Goal: Task Accomplishment & Management: Manage account settings

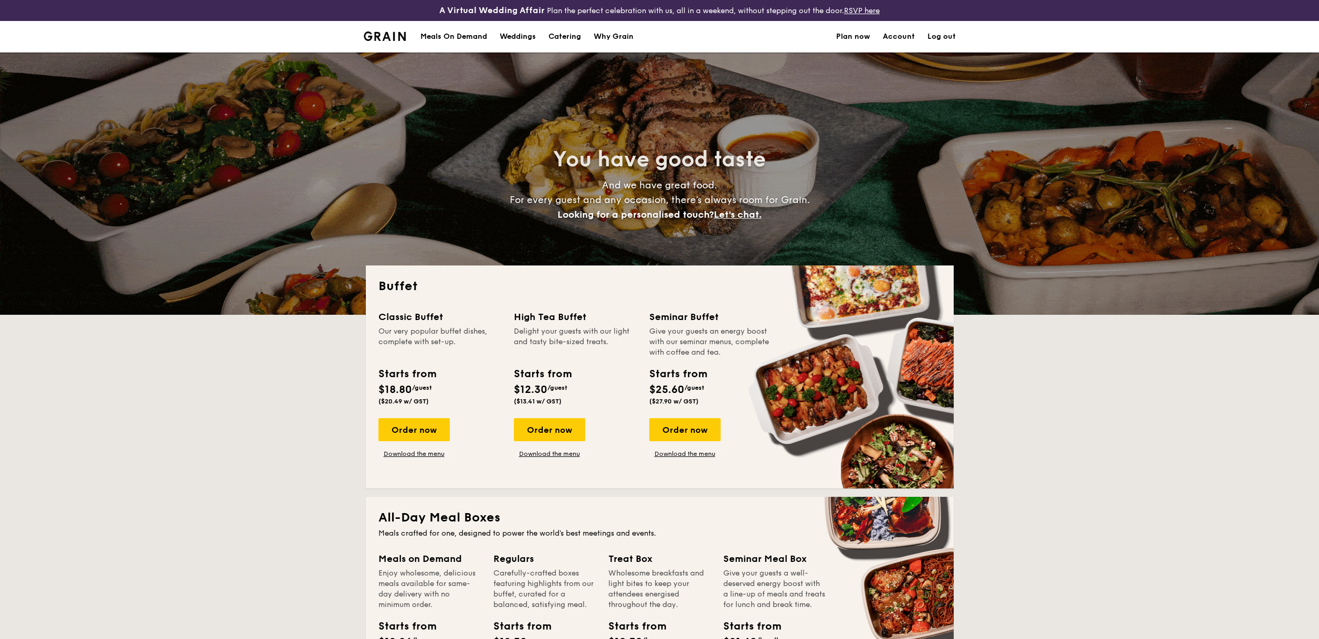
select select
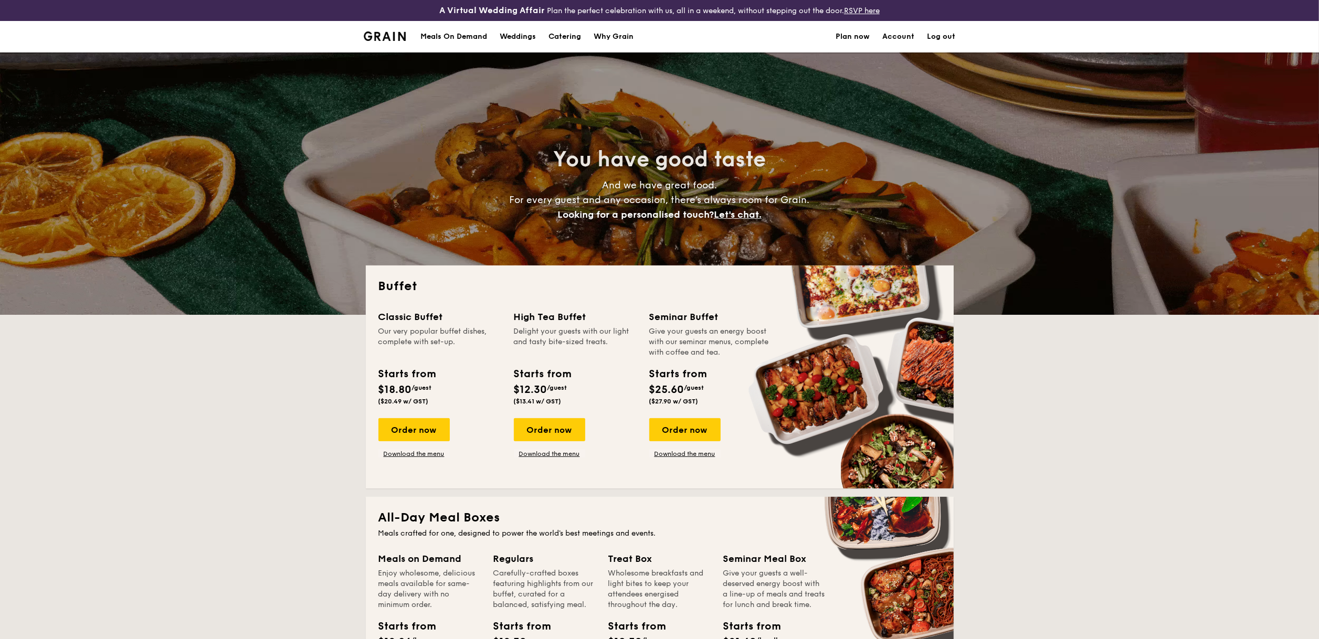
click at [469, 38] on div "Meals On Demand" at bounding box center [453, 36] width 67 height 31
click at [469, 39] on div "Meals On Demand" at bounding box center [453, 36] width 67 height 31
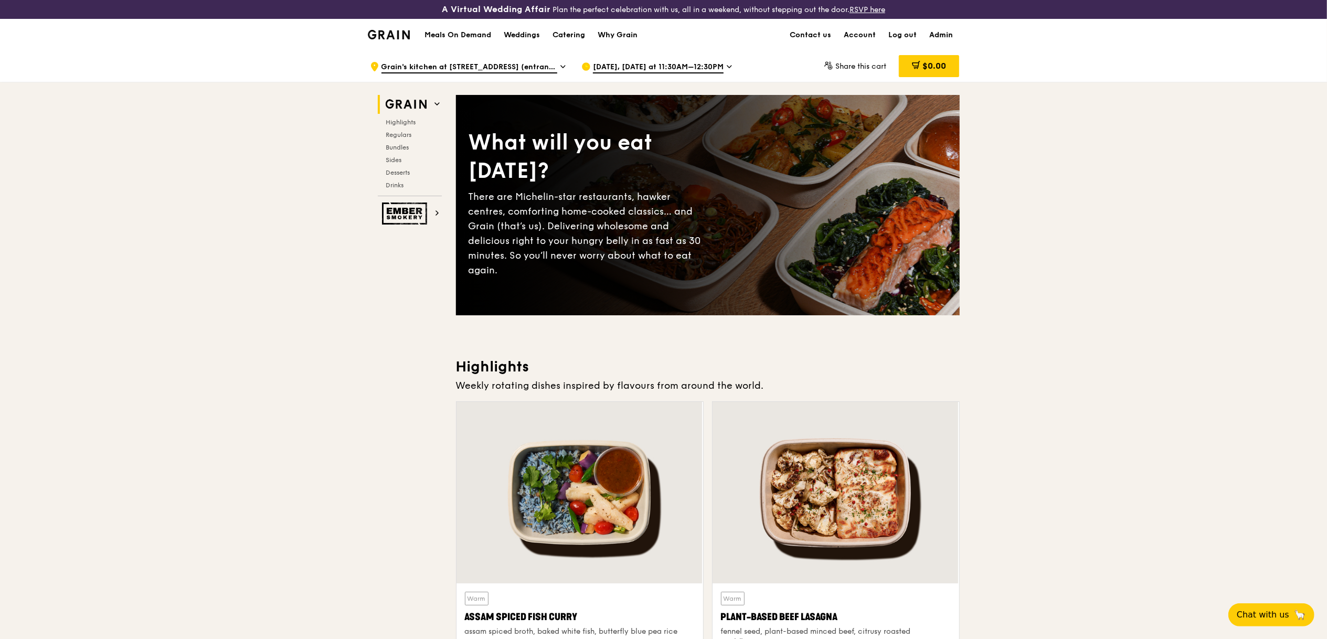
click at [948, 36] on link "Admin" at bounding box center [942, 34] width 36 height 31
select select "100"
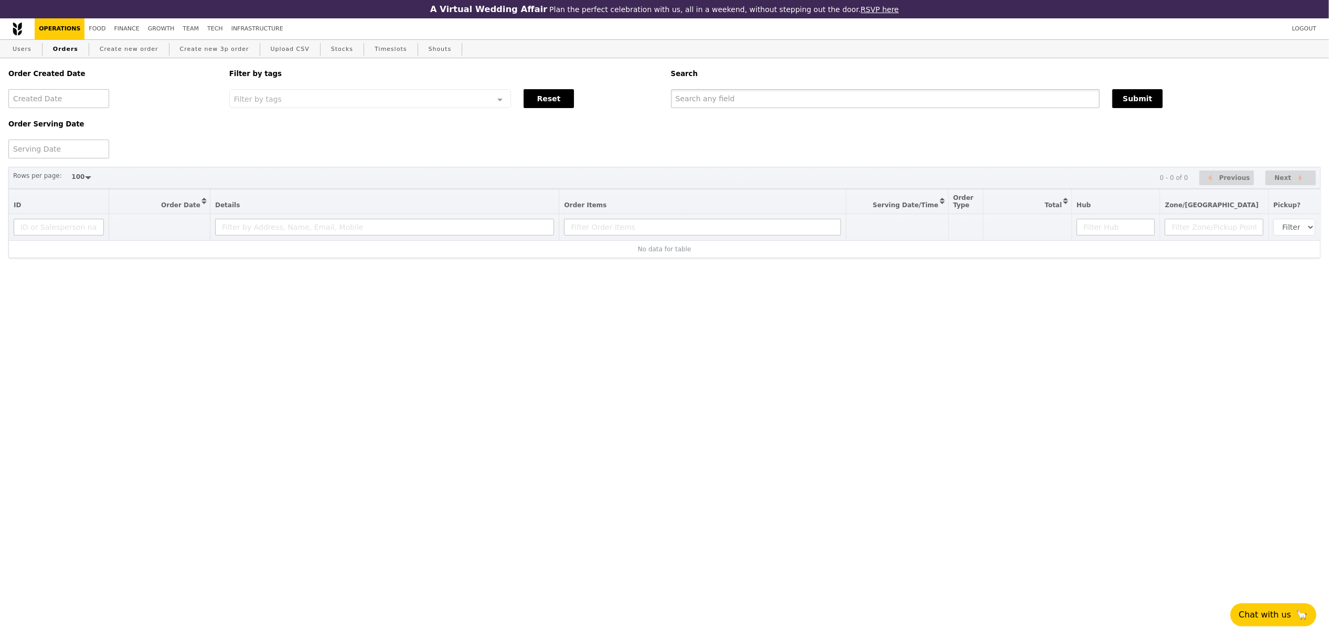
click at [753, 101] on input "text" at bounding box center [885, 98] width 429 height 19
paste input "mooihuang@temasekfoundation.org.sg"
drag, startPoint x: 714, startPoint y: 98, endPoint x: 993, endPoint y: 111, distance: 280.0
click at [991, 112] on div "Order Created Date Order Serving Date Filter by tags Filter by tags Meal_Plan W…" at bounding box center [664, 108] width 1325 height 100
type input "mooihuang"
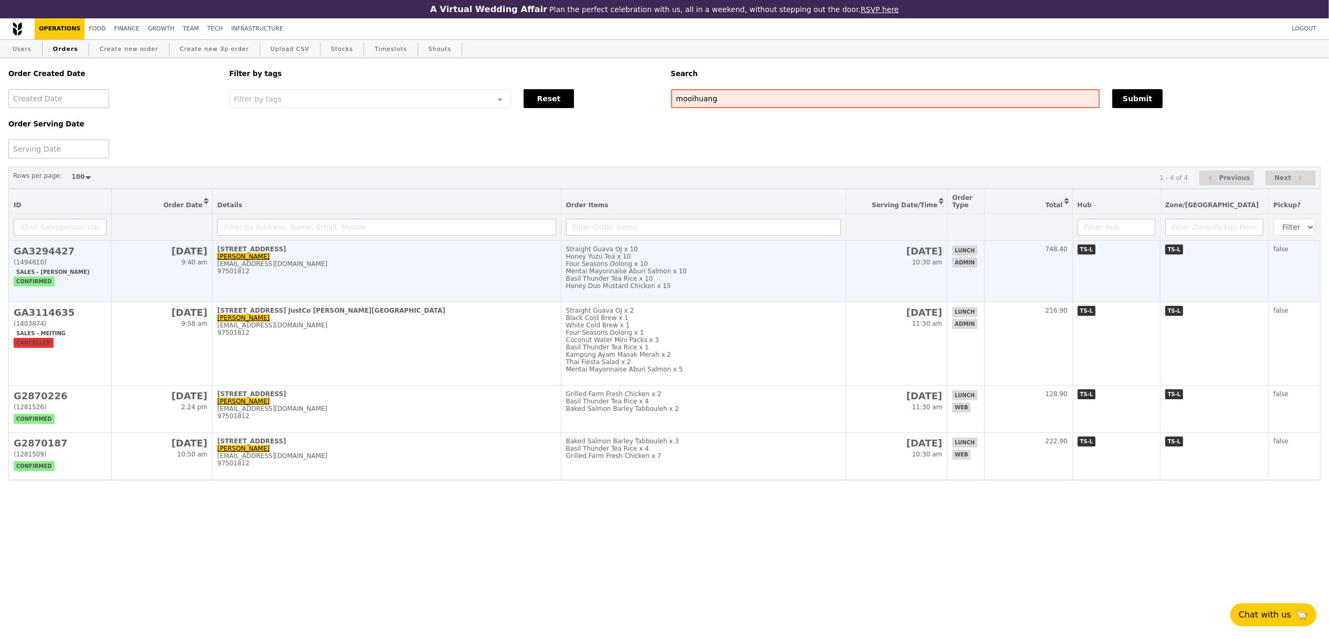
click at [261, 260] on link "Mooi Huang HIA" at bounding box center [243, 256] width 52 height 7
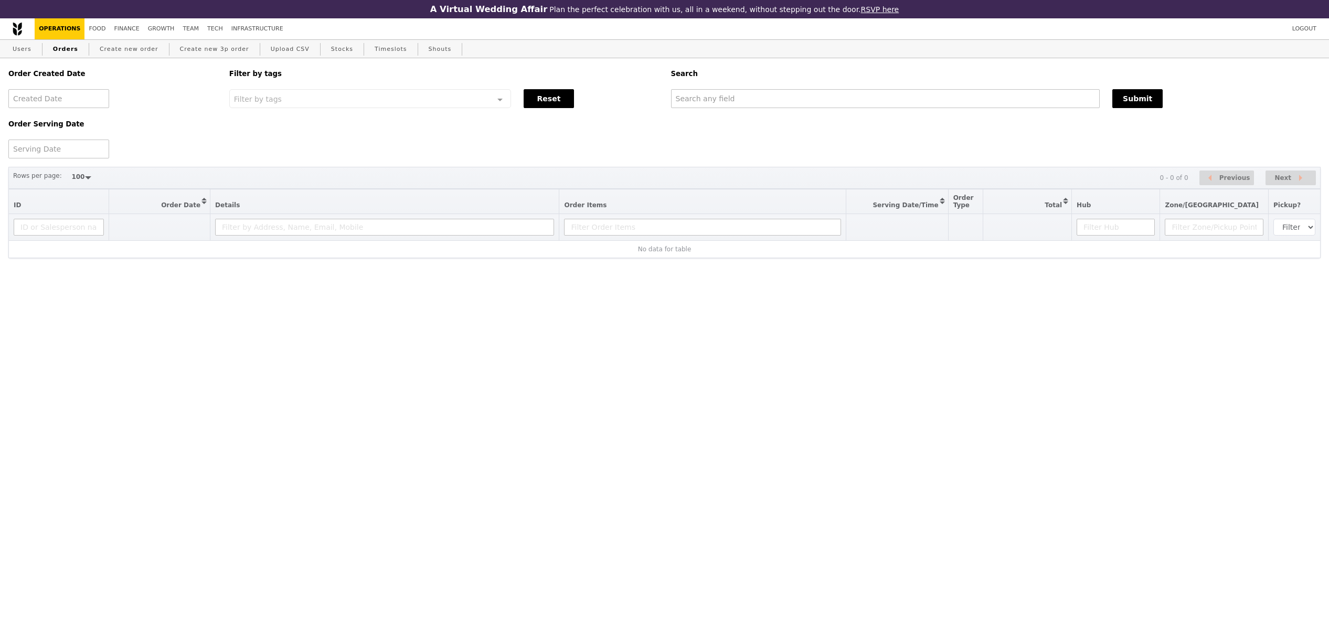
select select "100"
click at [741, 100] on input "text" at bounding box center [885, 98] width 429 height 19
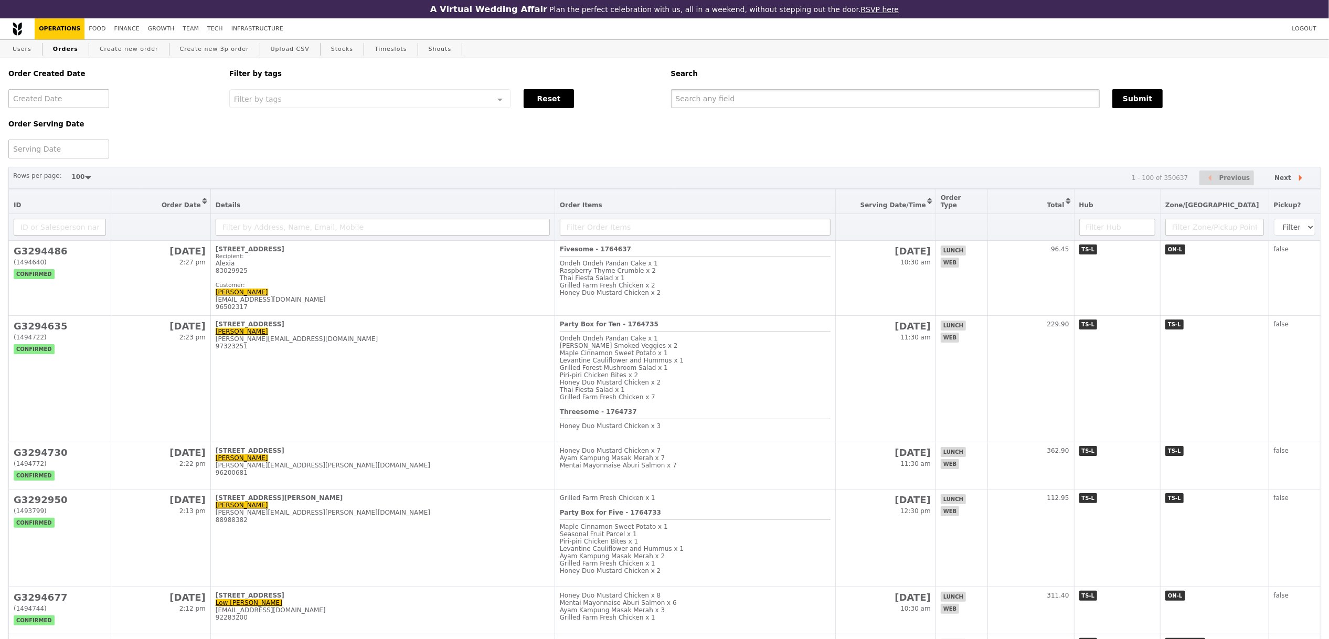
paste input "[EMAIL_ADDRESS][DOMAIN_NAME]"
drag, startPoint x: 715, startPoint y: 99, endPoint x: 895, endPoint y: 103, distance: 180.6
click at [895, 103] on input "[EMAIL_ADDRESS][DOMAIN_NAME]" at bounding box center [884, 98] width 428 height 19
type input "mooihuang"
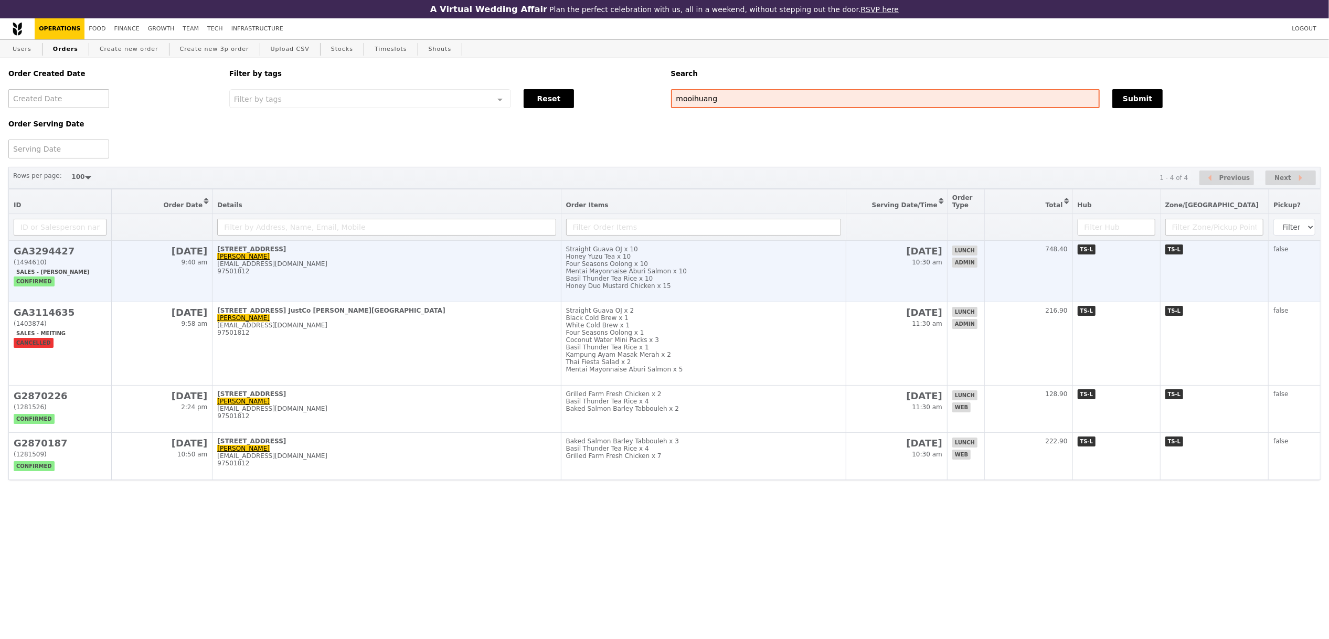
click at [323, 291] on td "28 Orchard Road, #00-00 Mooi Huang HIA mooihuang@temasektrust.org.sg 97501812" at bounding box center [387, 271] width 348 height 61
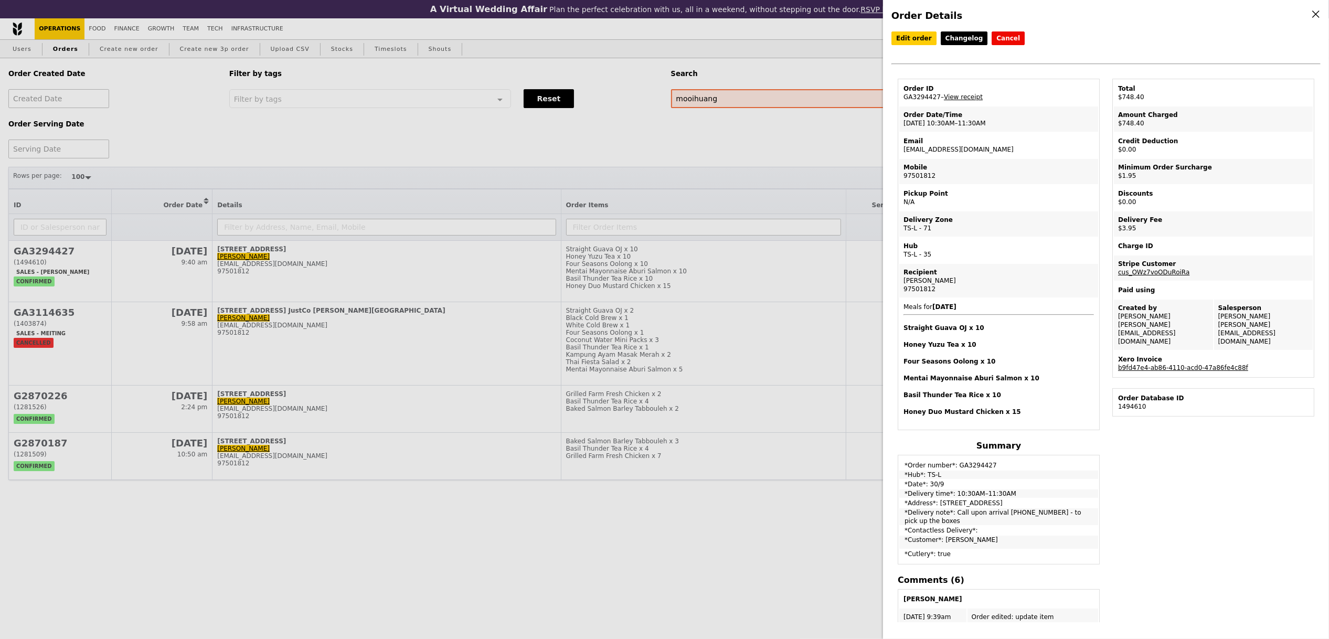
click at [915, 46] on div "Edit order Changelog Cancel Order ID GA3294427 – View receipt Order Date/Time 3…" at bounding box center [1106, 54] width 429 height 47
click at [916, 41] on link "Edit order" at bounding box center [914, 38] width 45 height 14
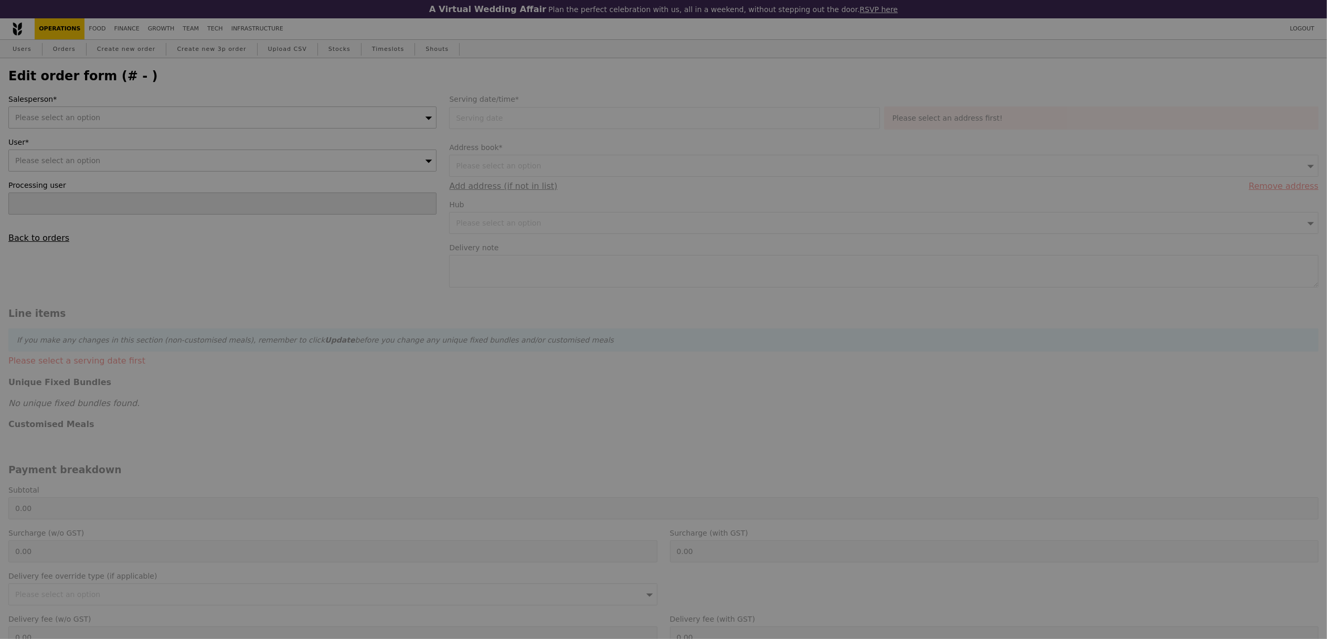
type input "30 Sep 2025"
type textarea "Call upon arrival 97501812 - to pick up the boxes"
type input "742.50"
type input "1.79"
type input "1.95"
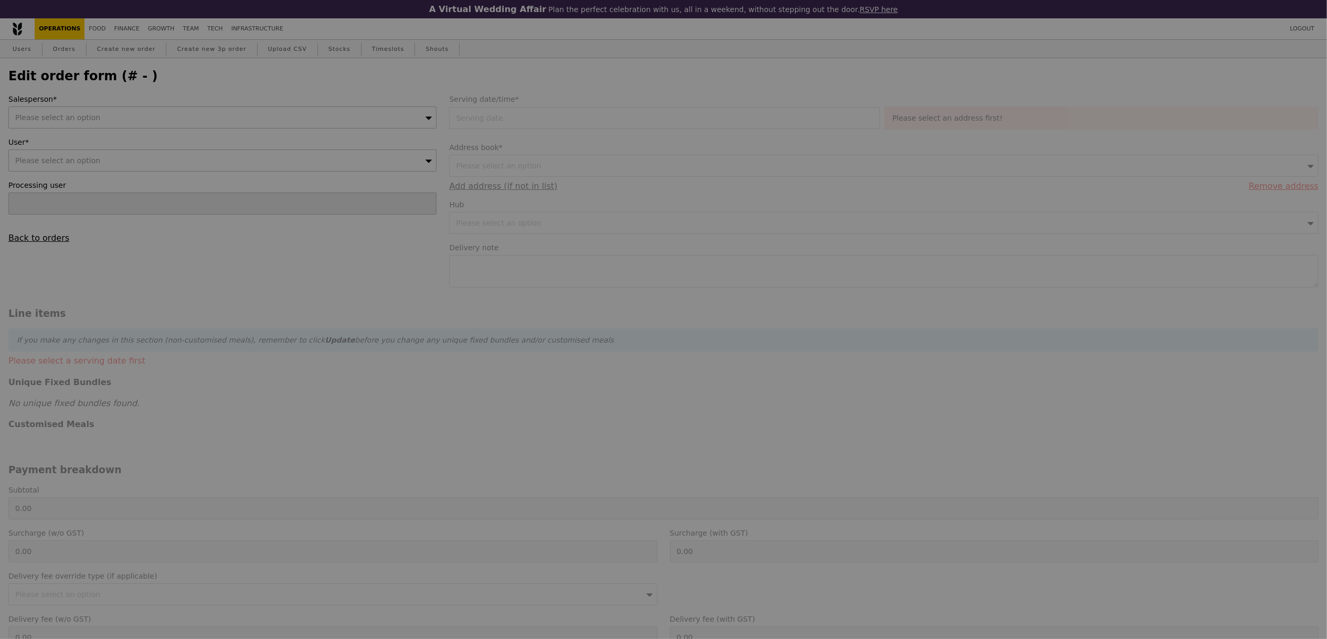
type input "3.62"
type input "3.95"
type input "748.40"
type input "Loading..."
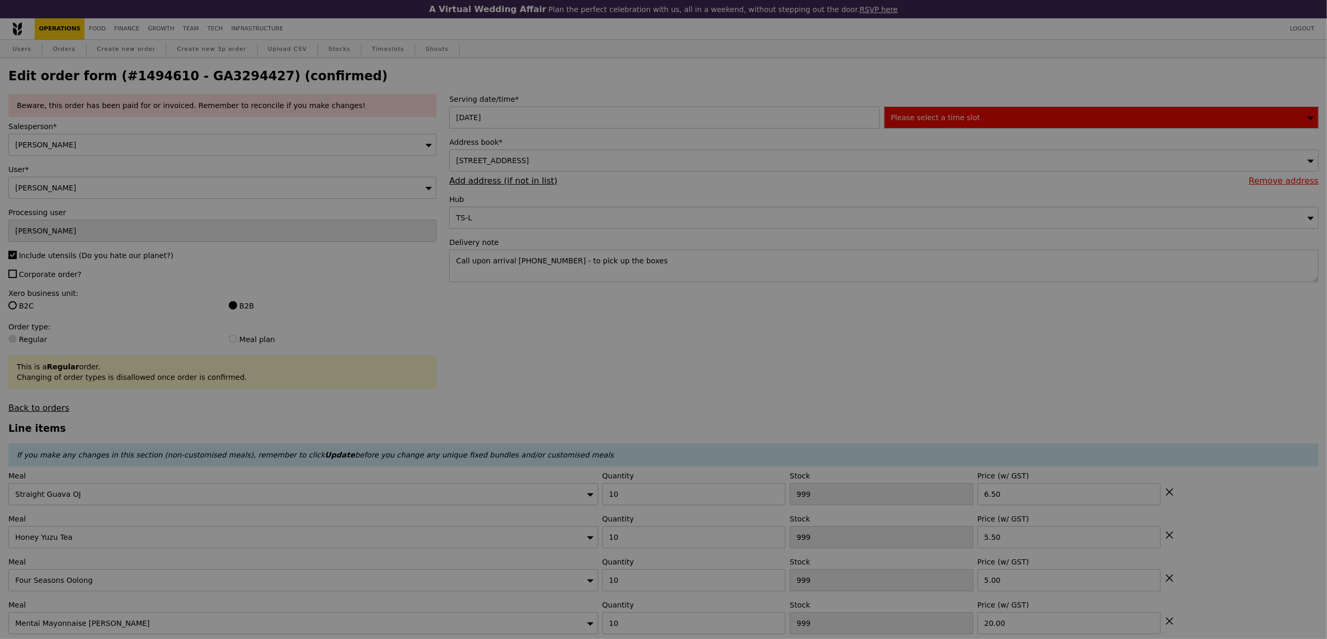
type input "89"
type input "77"
type input "87"
type input "50"
type input "67"
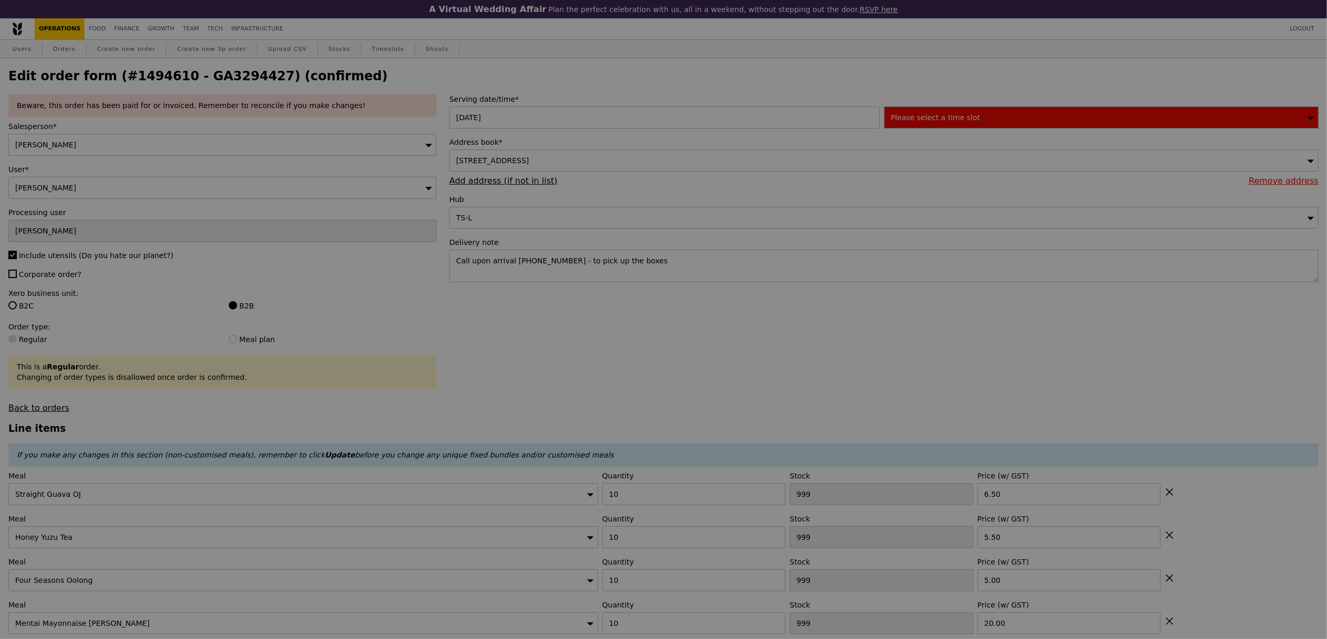
type input "22"
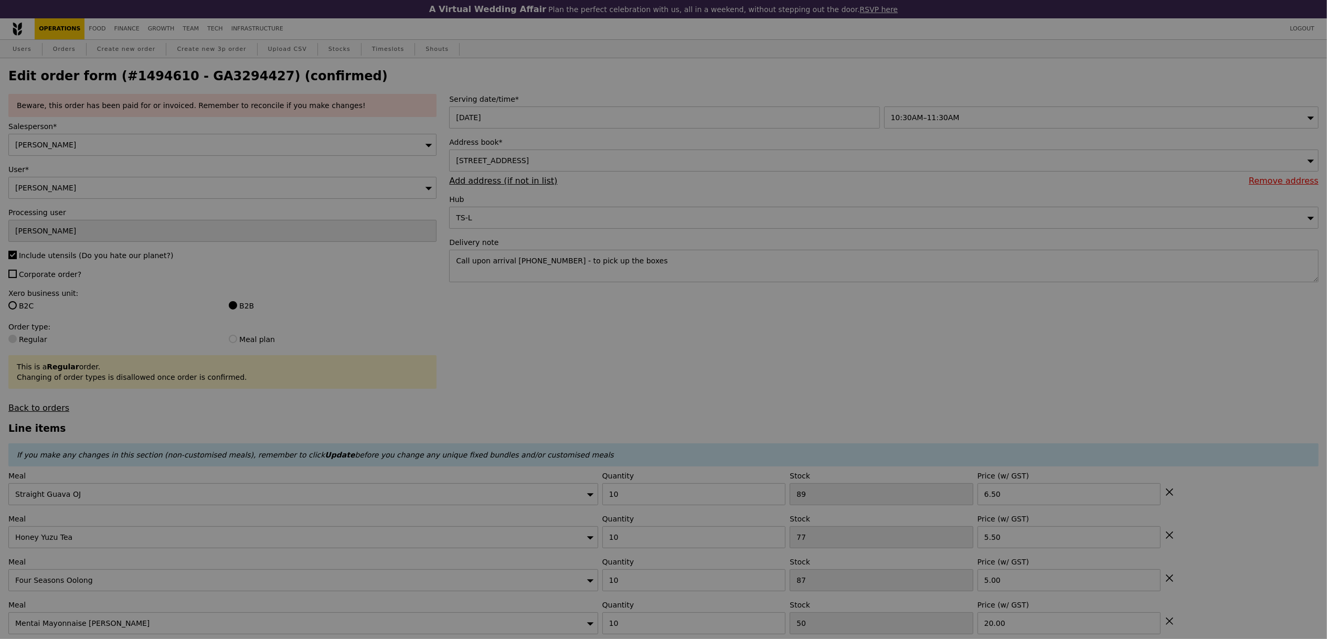
type input "Update"
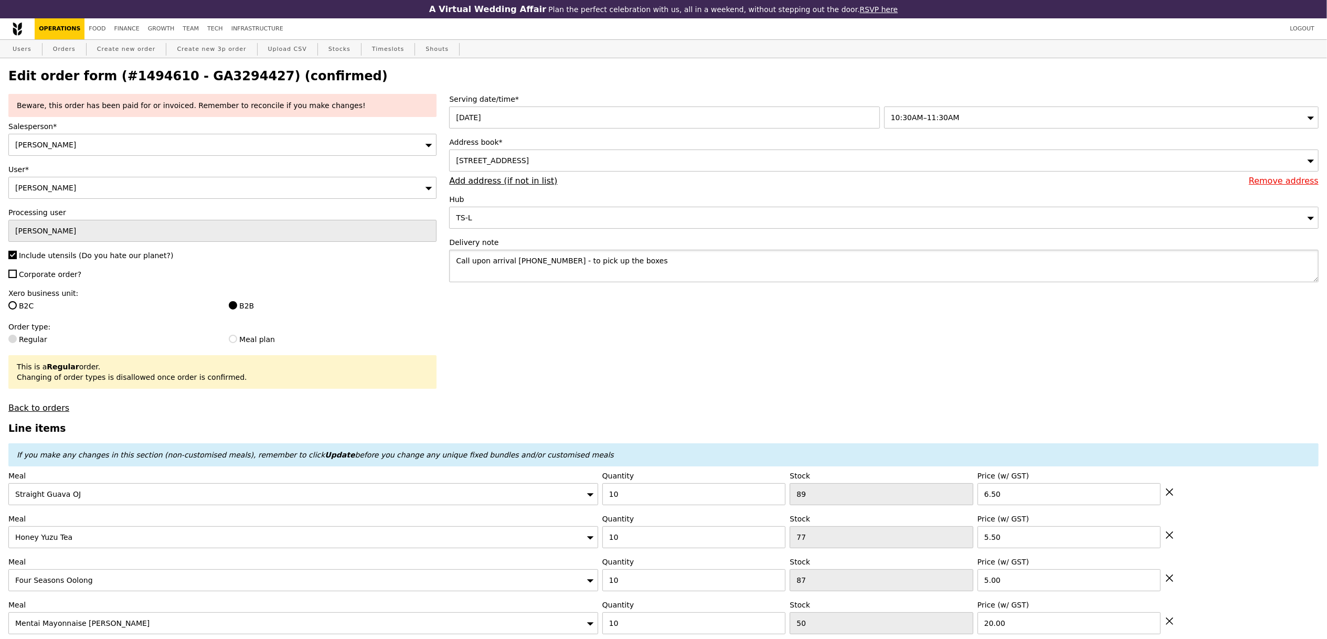
click at [689, 268] on textarea "Call upon arrival 97501812 - to pick up the boxes" at bounding box center [884, 266] width 870 height 33
click at [507, 278] on textarea "Call upon arrival 97501812 - to pick up the boxes Please delivery closer to 113…" at bounding box center [884, 266] width 870 height 33
type textarea "Call upon arrival 97501812 - to pick up the boxes Please deliver closer to 1130…"
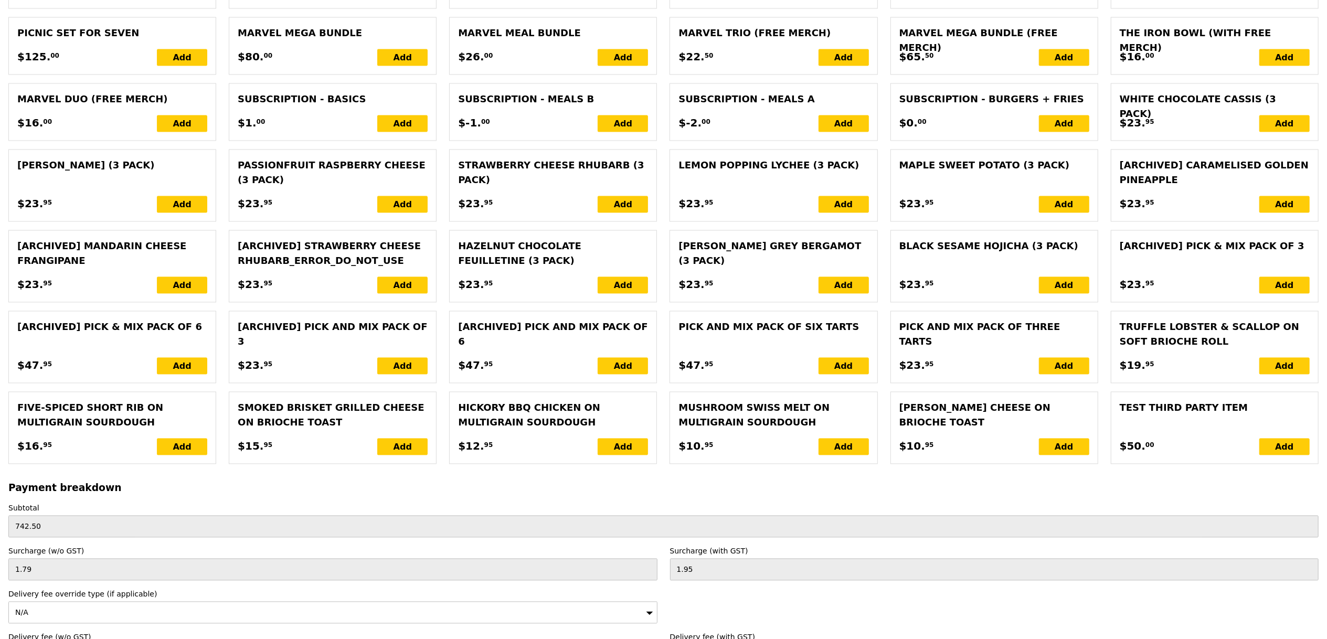
scroll to position [2280, 0]
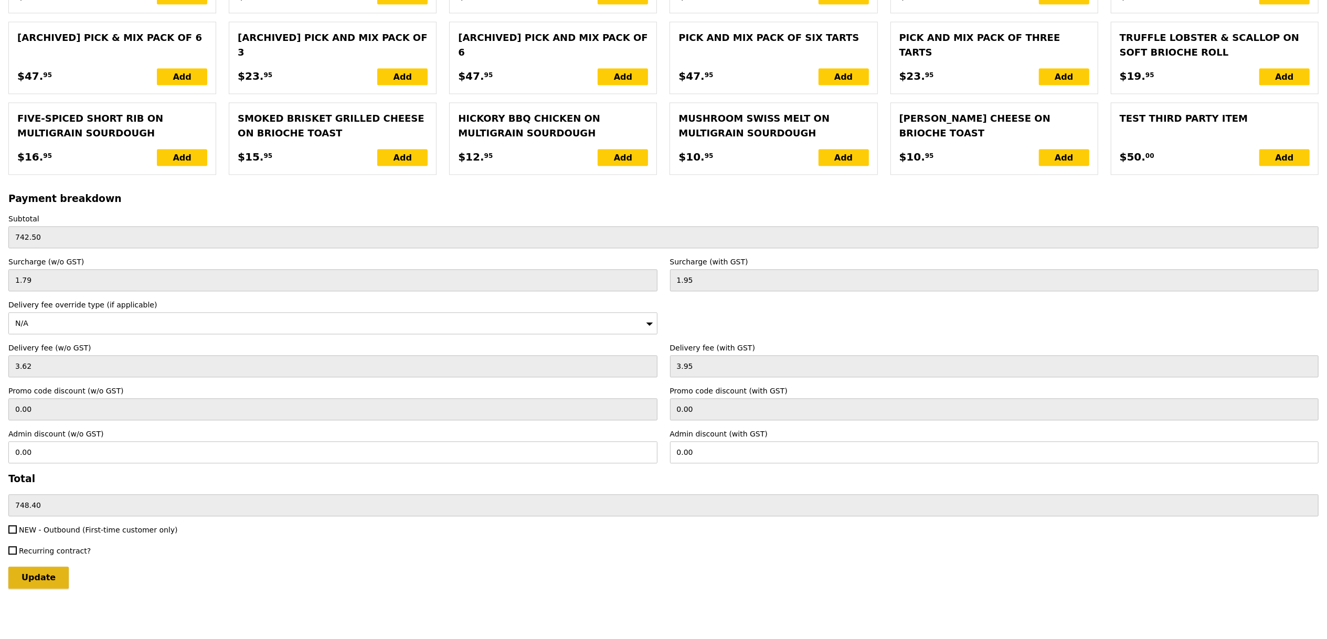
click at [53, 581] on input "Update" at bounding box center [38, 578] width 60 height 22
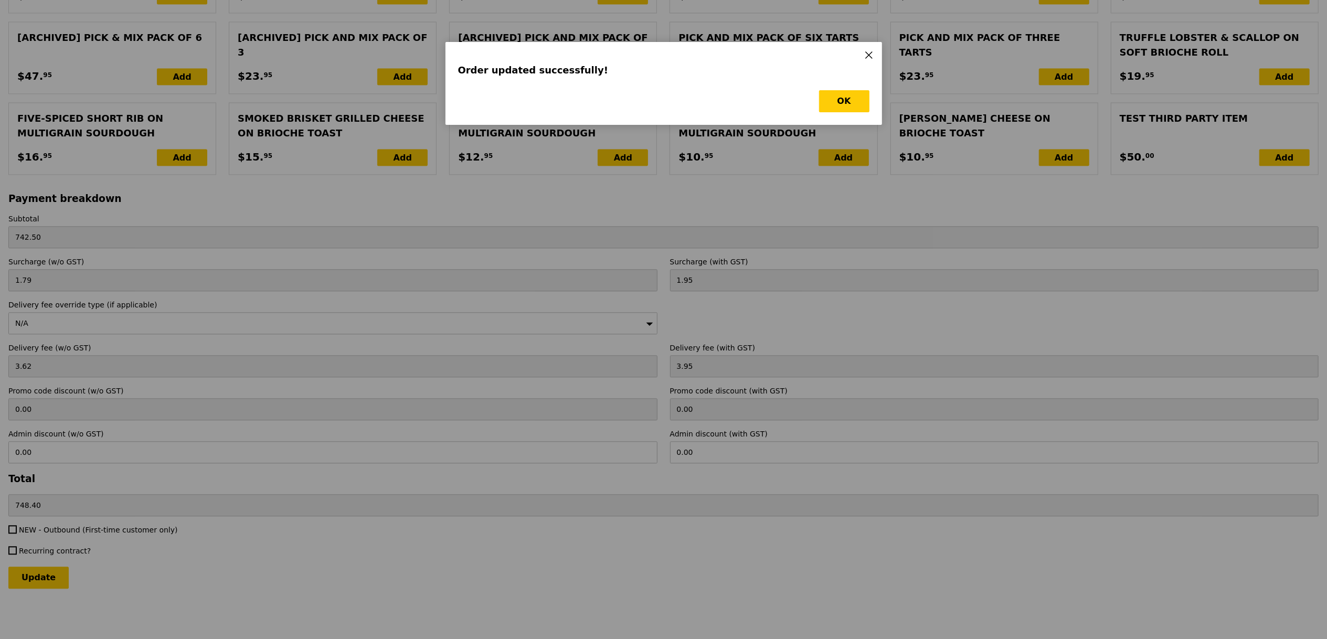
scroll to position [0, 0]
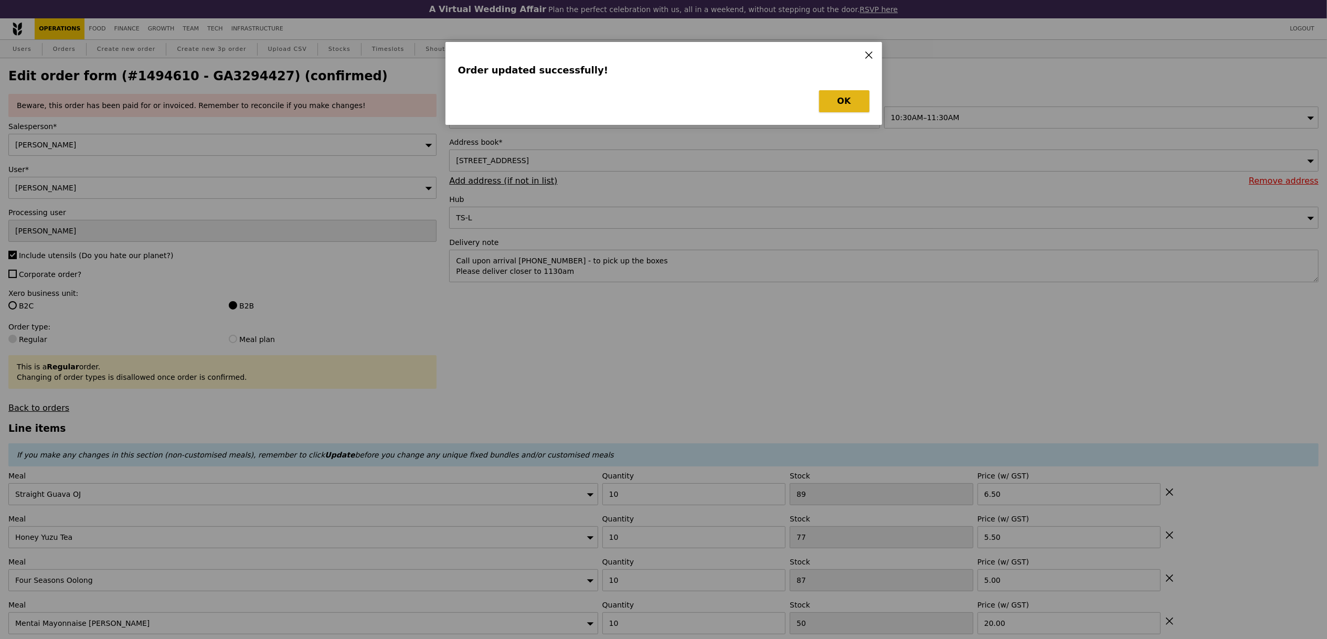
click at [841, 102] on button "OK" at bounding box center [844, 101] width 50 height 22
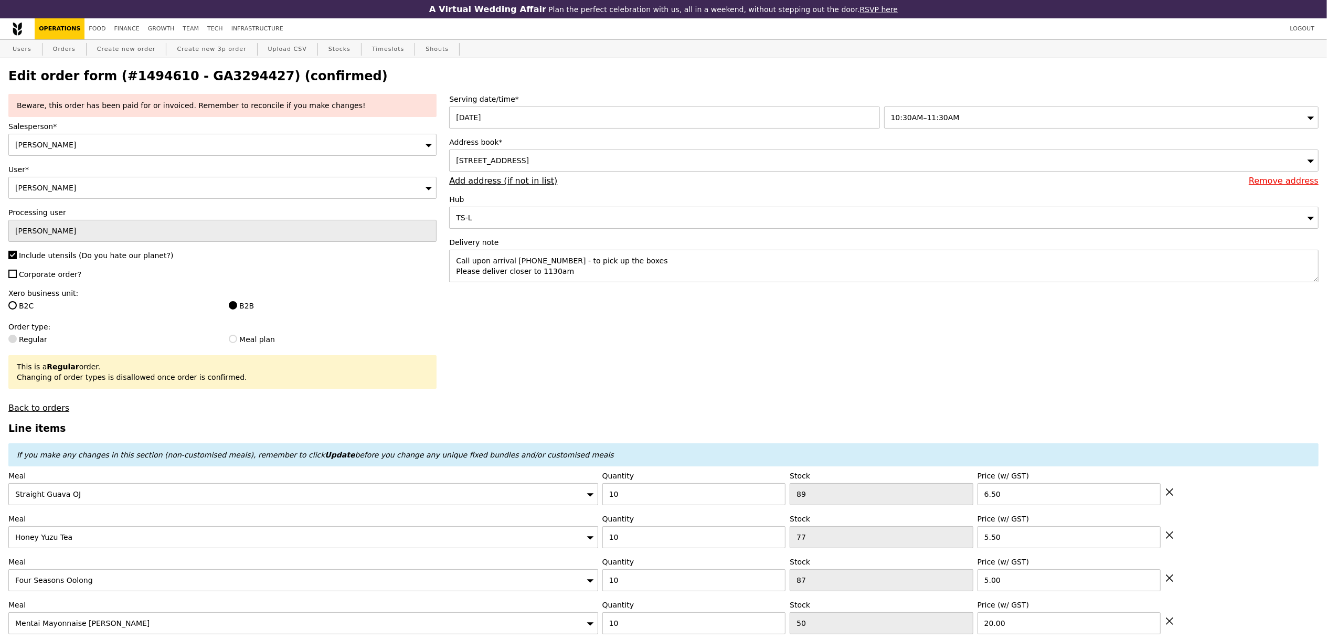
click at [946, 116] on span "10:30AM–11:30AM" at bounding box center [925, 117] width 69 height 8
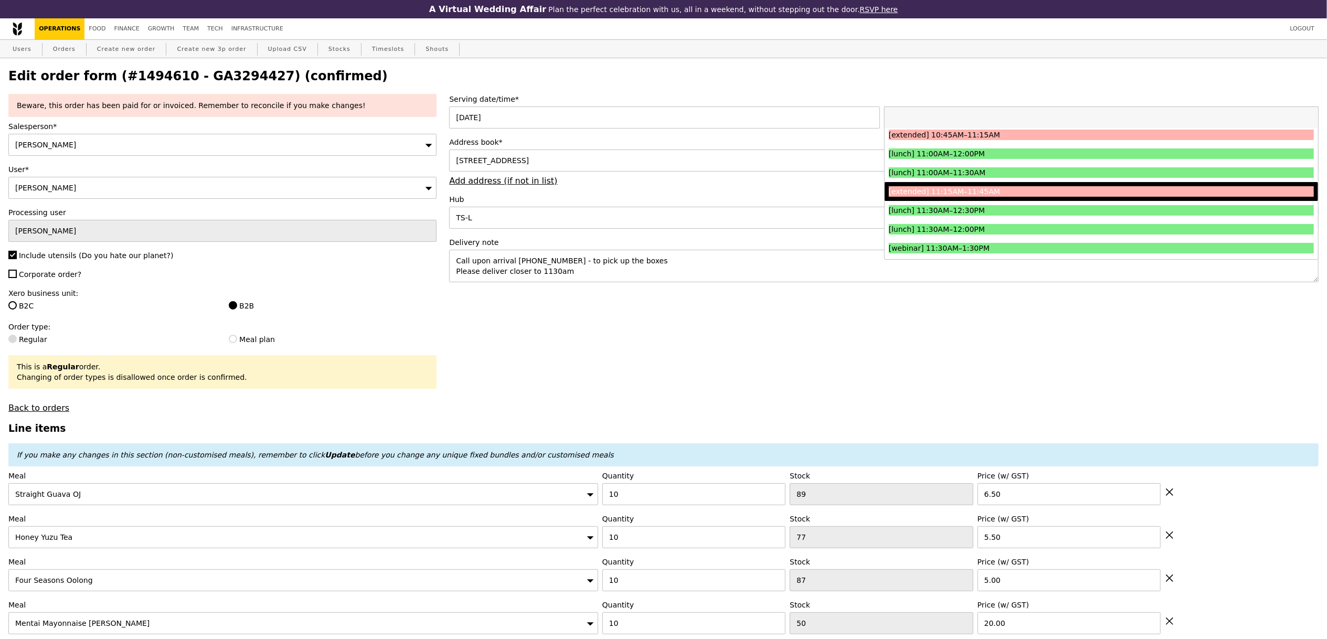
scroll to position [326, 0]
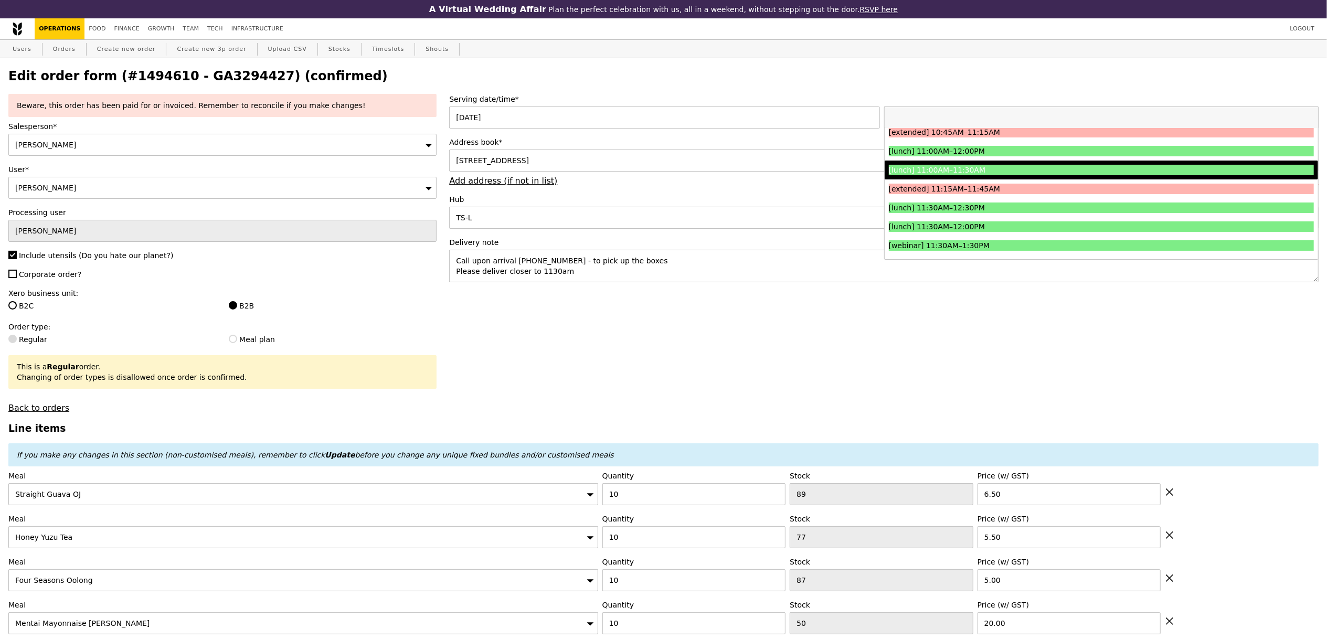
click at [1016, 172] on div "[lunch] 11:00AM–11:30AM" at bounding box center [1048, 170] width 319 height 10
type input "Loading..."
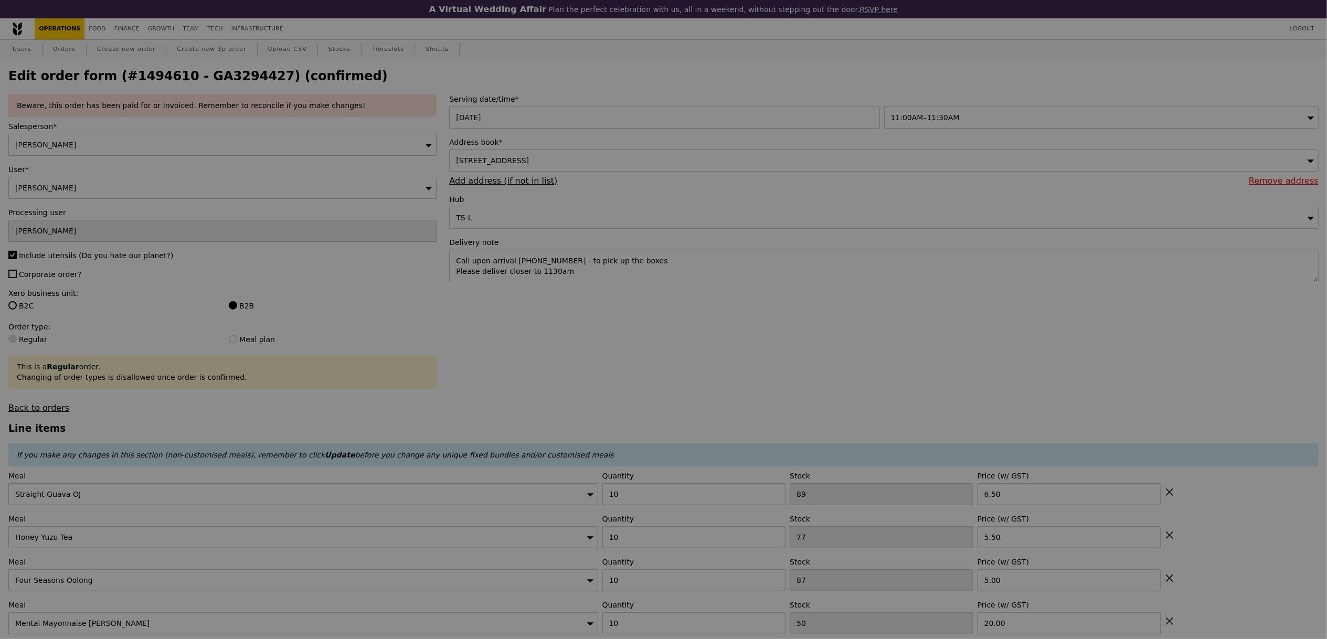
type input "0.00"
type input "5.90"
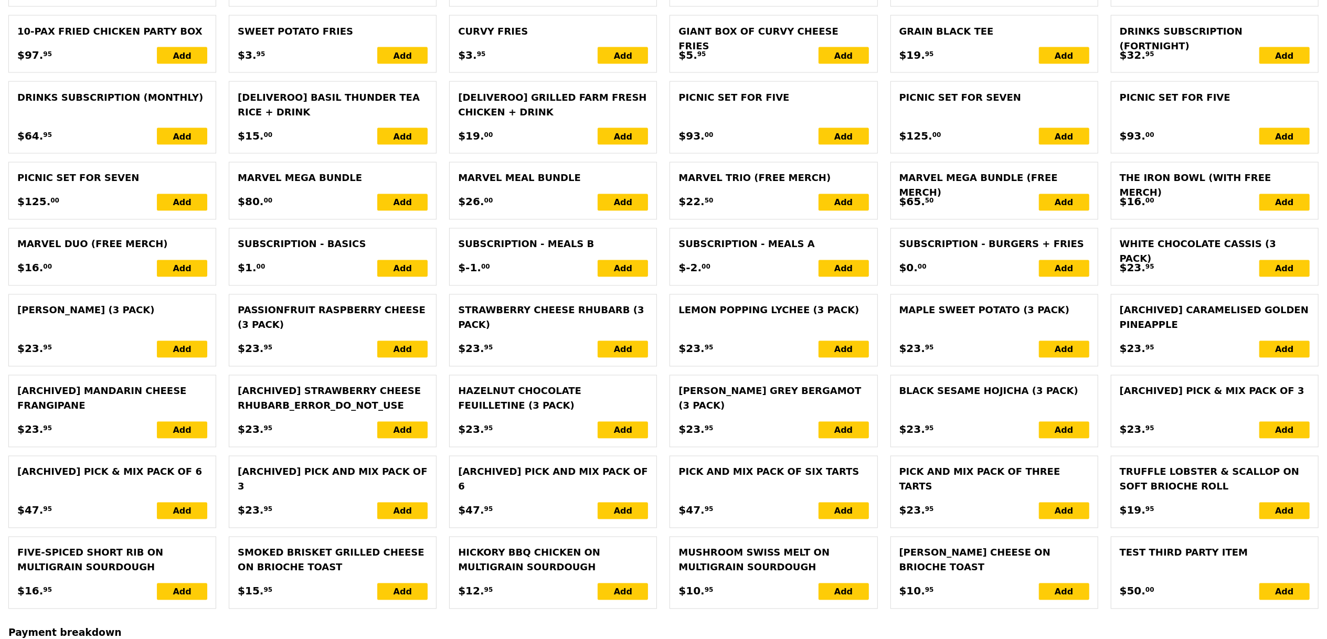
scroll to position [2280, 0]
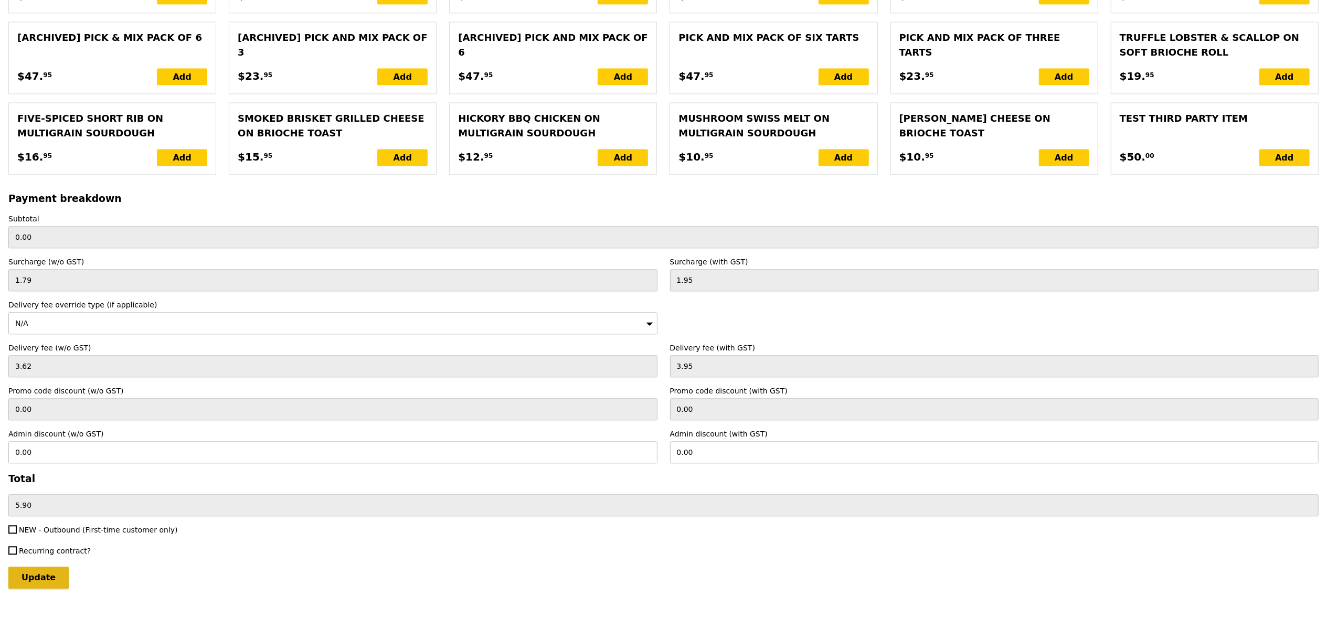
click at [41, 579] on input "Update" at bounding box center [38, 578] width 60 height 22
type input "Loading..."
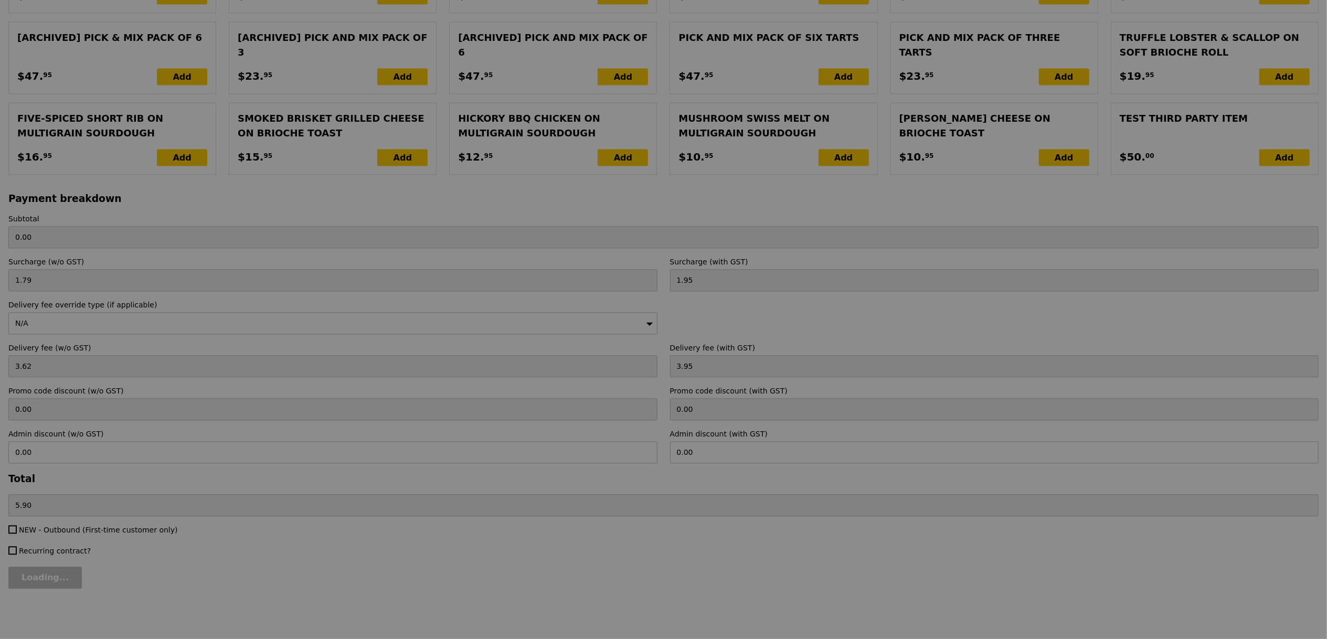
type input "742.50"
type input "748.40"
type input "Update"
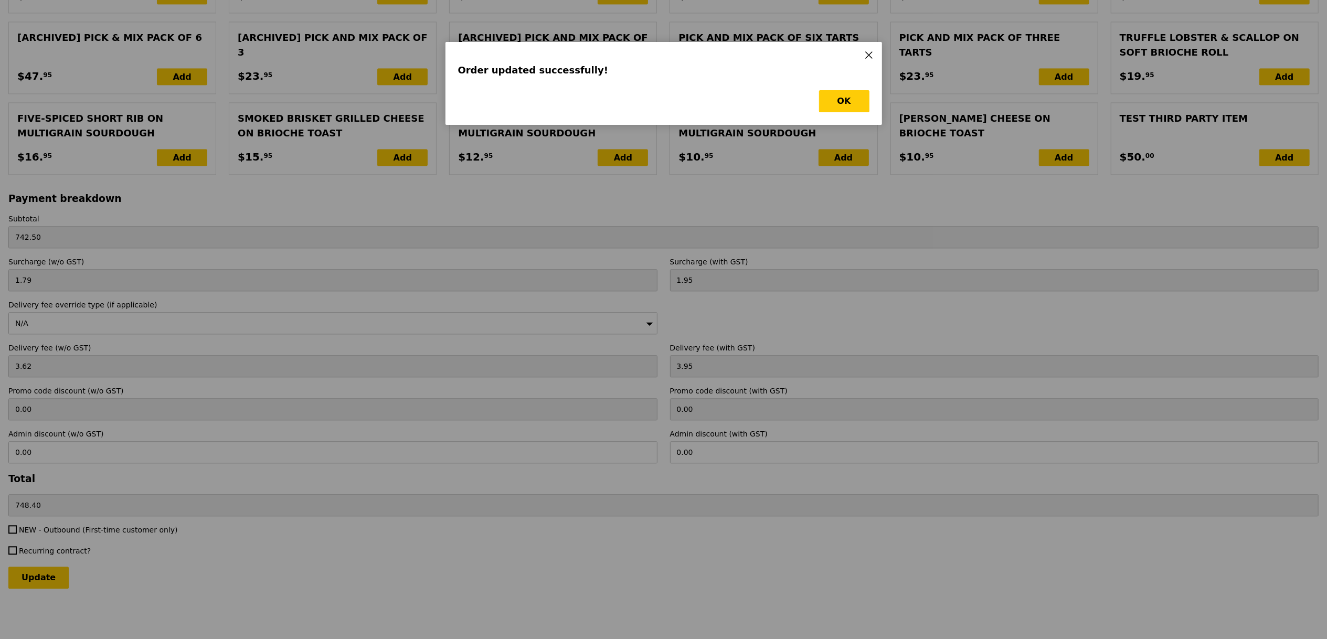
scroll to position [0, 0]
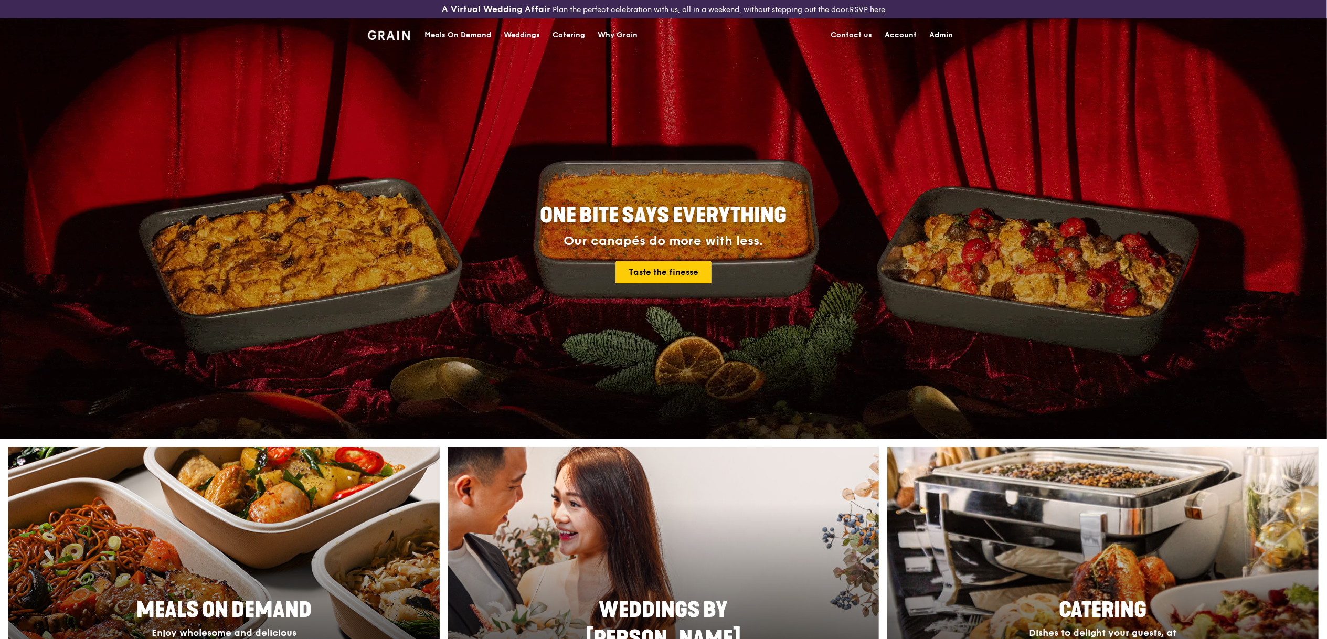
click at [564, 27] on div "Catering" at bounding box center [569, 34] width 33 height 31
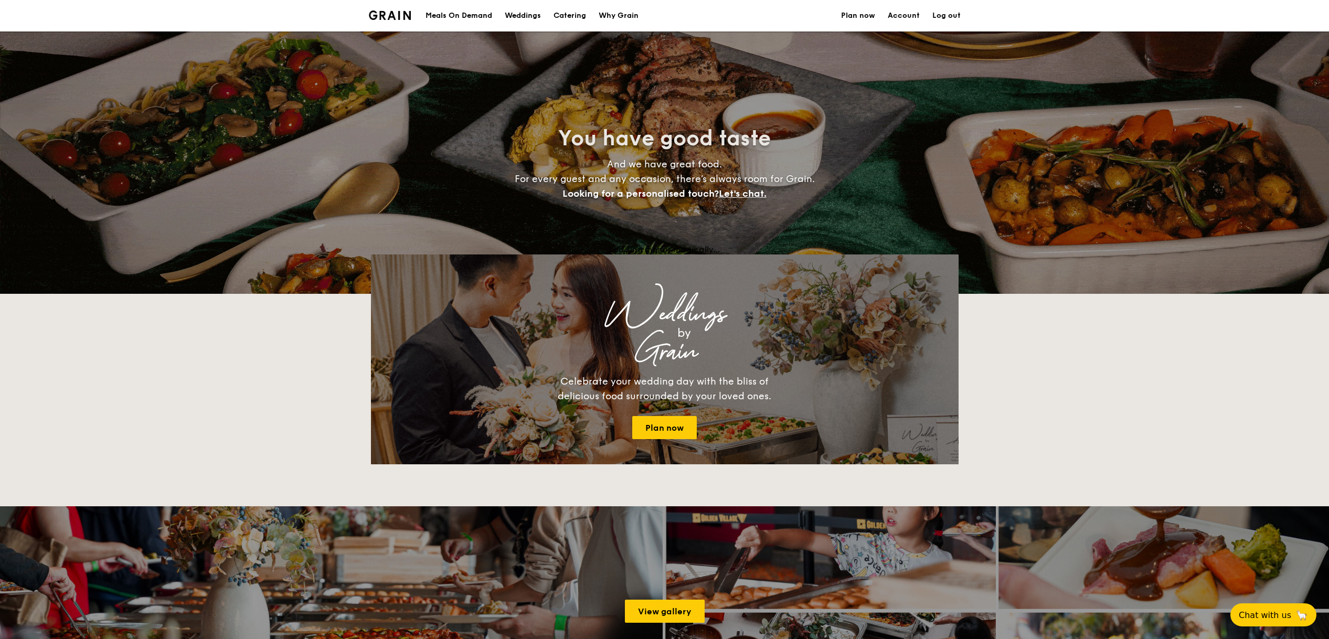
select select
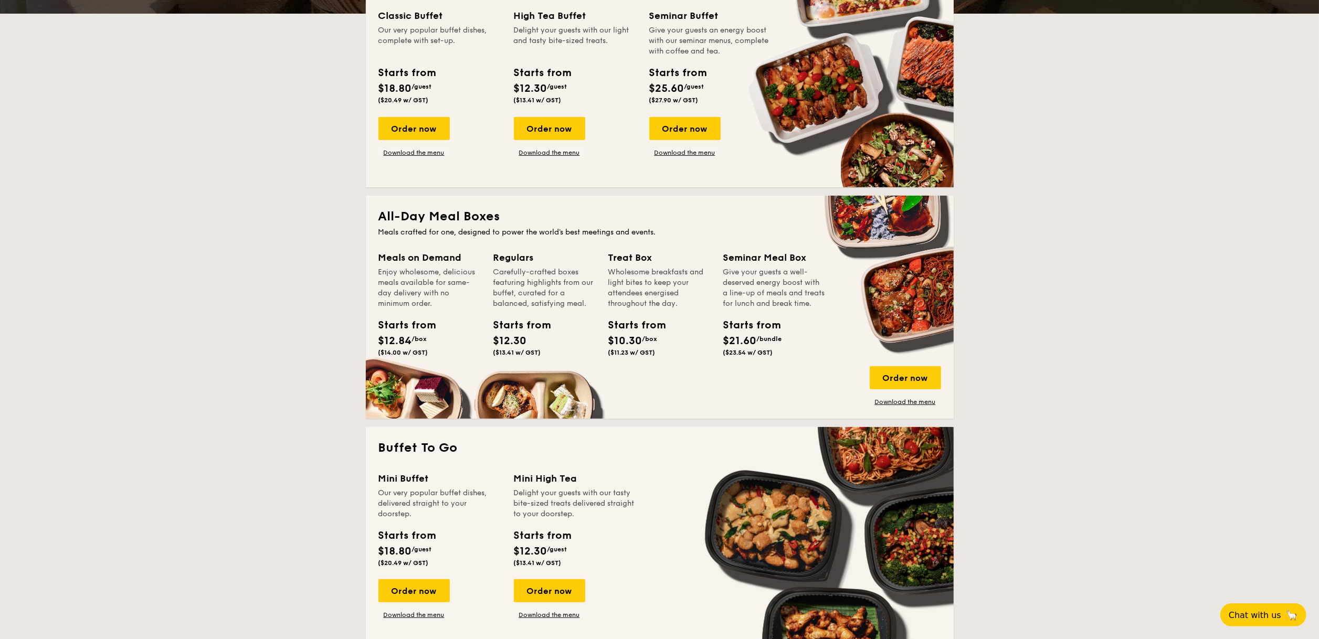
scroll to position [317, 0]
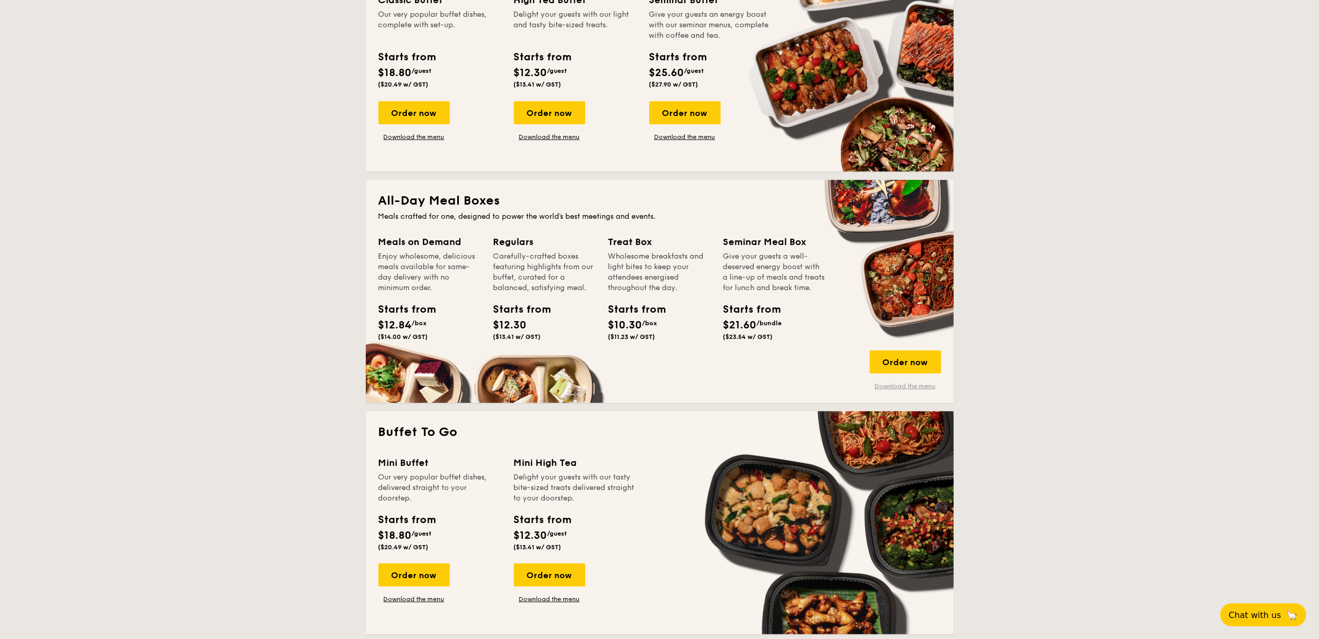
click at [886, 383] on link "Download the menu" at bounding box center [905, 386] width 71 height 8
